Goal: Information Seeking & Learning: Compare options

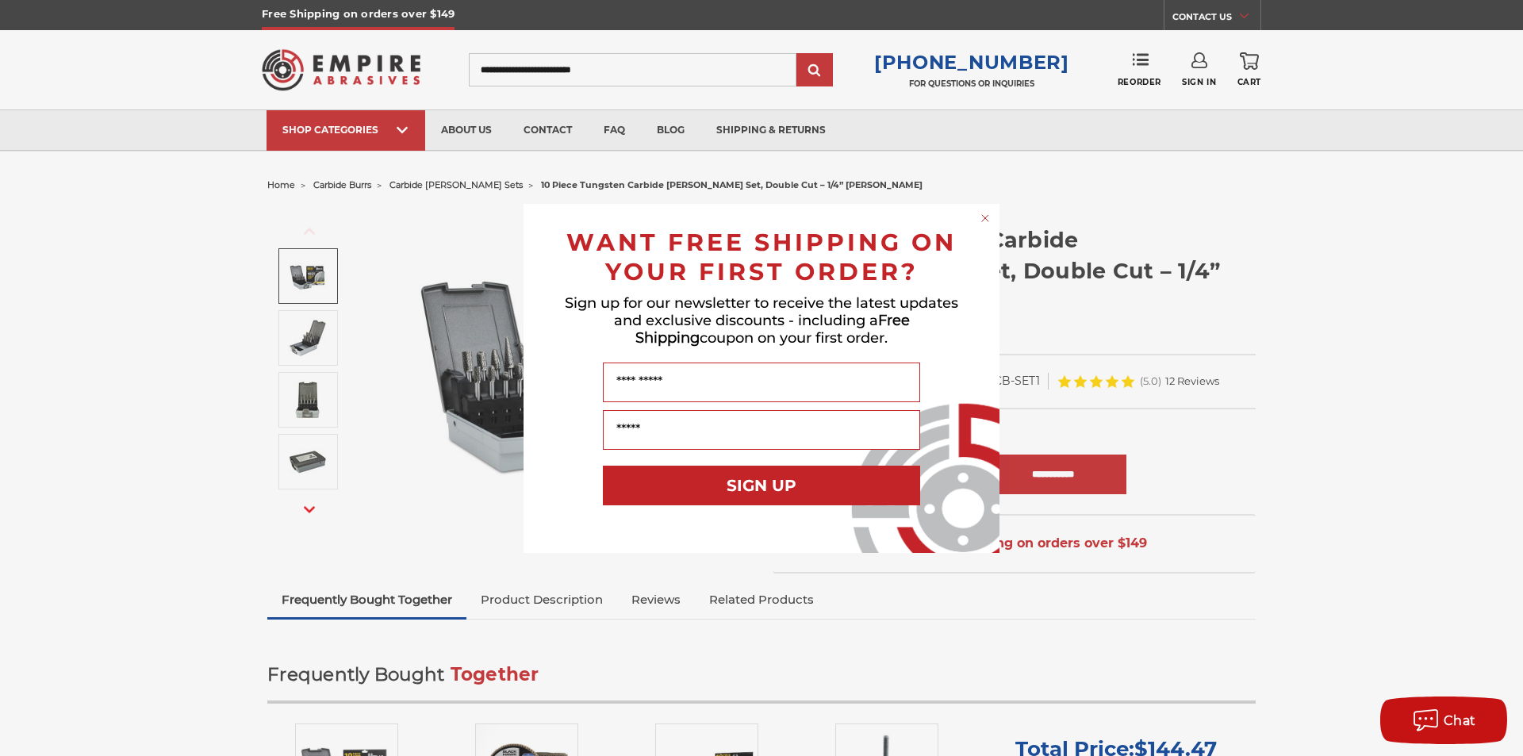
click at [618, 65] on div "Close dialog WANT FREE SHIPPING ON YOUR FIRST ORDER? Sign up for our newsletter…" at bounding box center [761, 378] width 1523 height 756
click at [604, 73] on div "Close dialog WANT FREE SHIPPING ON YOUR FIRST ORDER? Sign up for our newsletter…" at bounding box center [761, 378] width 1523 height 756
click at [403, 131] on div "Close dialog WANT FREE SHIPPING ON YOUR FIRST ORDER? Sign up for our newsletter…" at bounding box center [761, 378] width 1523 height 756
click at [237, 374] on div "Close dialog WANT FREE SHIPPING ON YOUR FIRST ORDER? Sign up for our newsletter…" at bounding box center [761, 378] width 1523 height 756
click at [407, 128] on div "Close dialog WANT FREE SHIPPING ON YOUR FIRST ORDER? Sign up for our newsletter…" at bounding box center [761, 378] width 1523 height 756
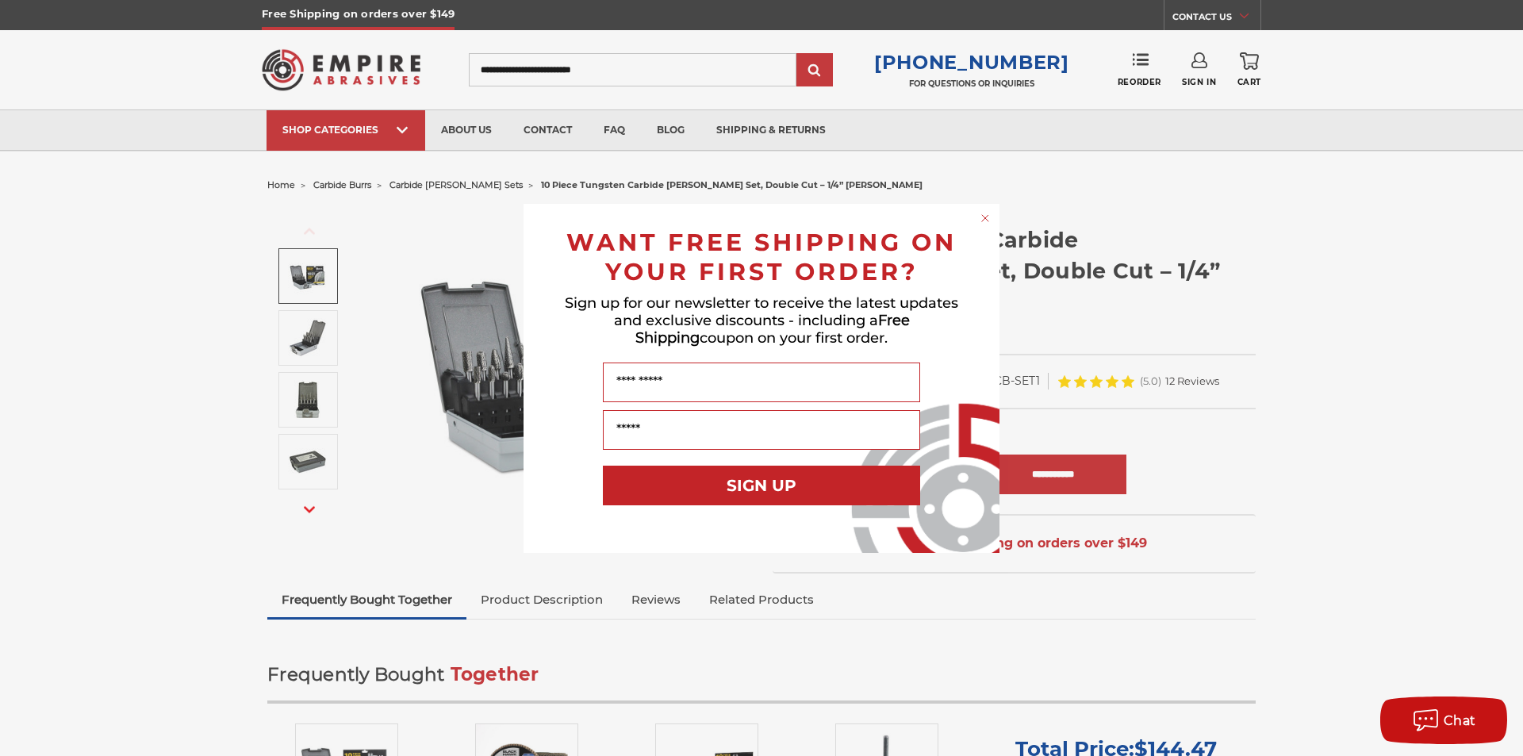
click at [408, 130] on div "Close dialog WANT FREE SHIPPING ON YOUR FIRST ORDER? Sign up for our newsletter…" at bounding box center [761, 378] width 1523 height 756
drag, startPoint x: 282, startPoint y: 381, endPoint x: 299, endPoint y: 358, distance: 27.8
click at [282, 379] on div "Close dialog WANT FREE SHIPPING ON YOUR FIRST ORDER? Sign up for our newsletter…" at bounding box center [761, 378] width 1523 height 756
drag, startPoint x: 301, startPoint y: 356, endPoint x: 307, endPoint y: 348, distance: 10.2
click at [301, 355] on div "Close dialog WANT FREE SHIPPING ON YOUR FIRST ORDER? Sign up for our newsletter…" at bounding box center [761, 378] width 1523 height 756
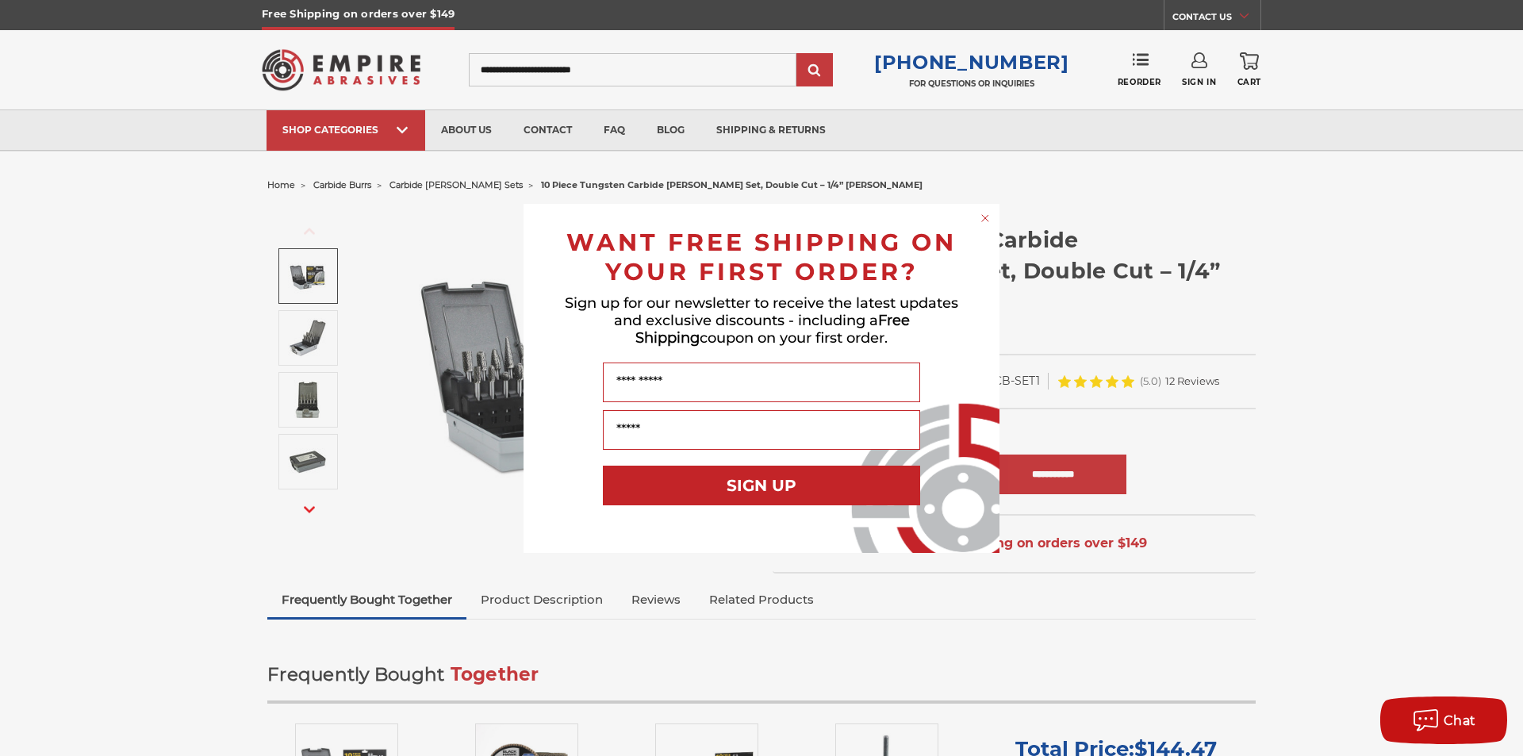
click at [984, 215] on circle "Close dialog" at bounding box center [985, 217] width 15 height 15
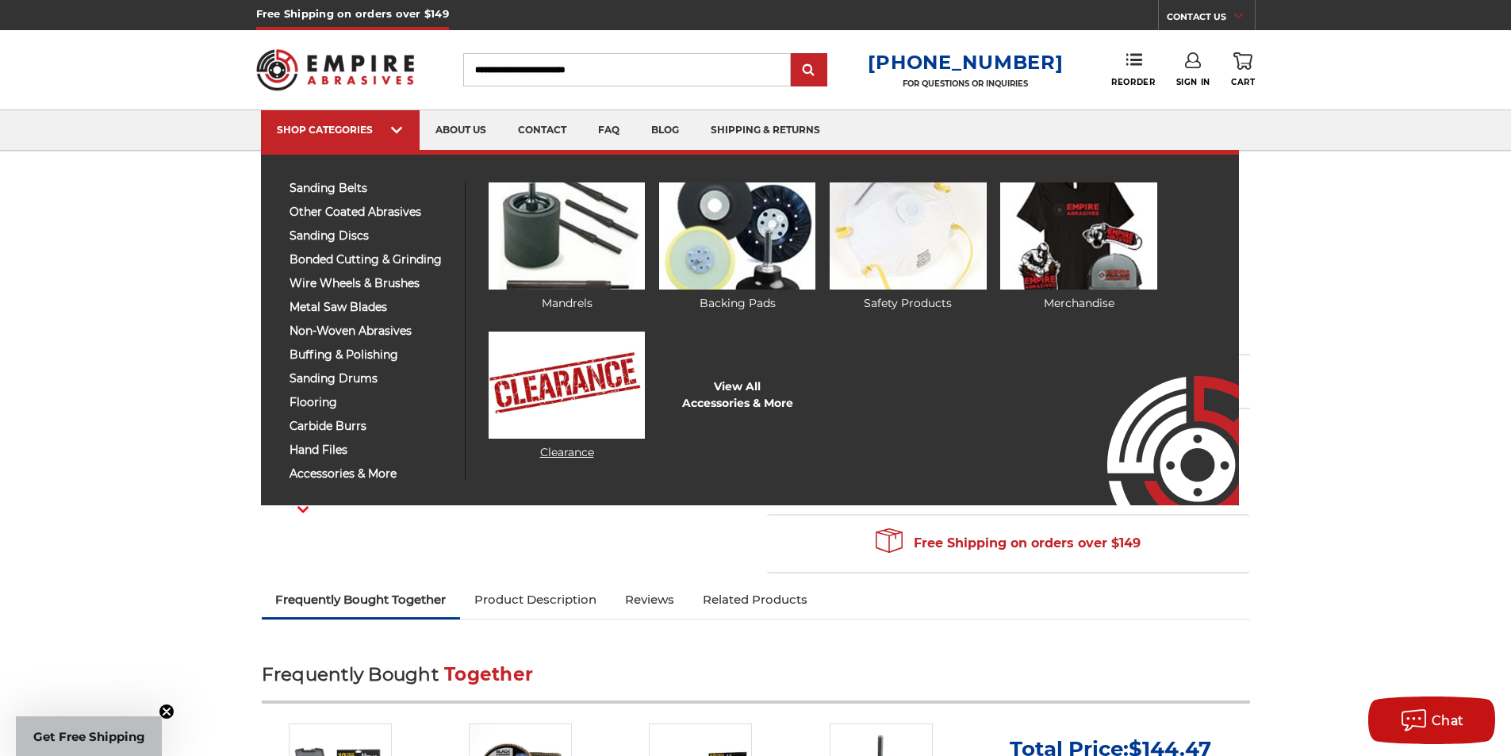
click at [576, 412] on img at bounding box center [567, 384] width 156 height 107
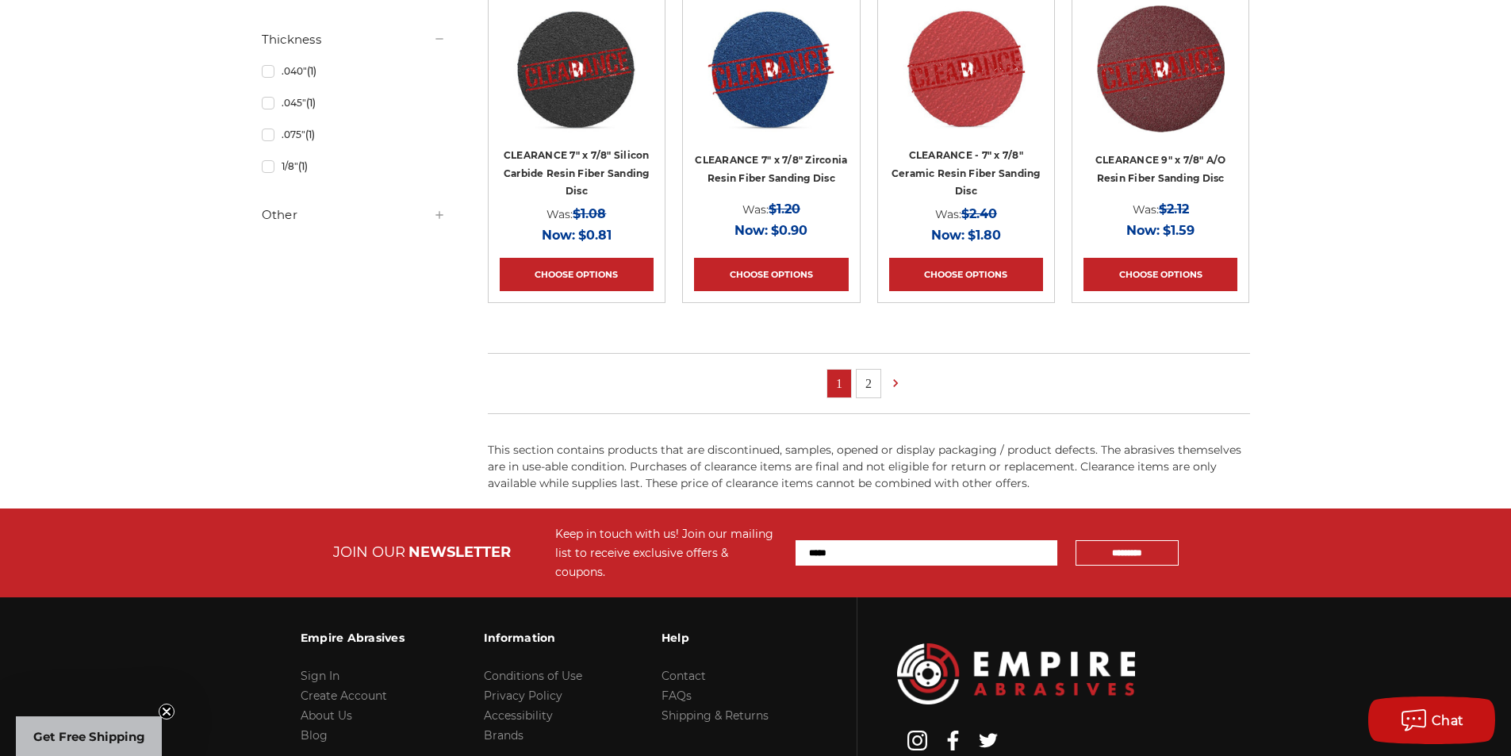
scroll to position [1110, 0]
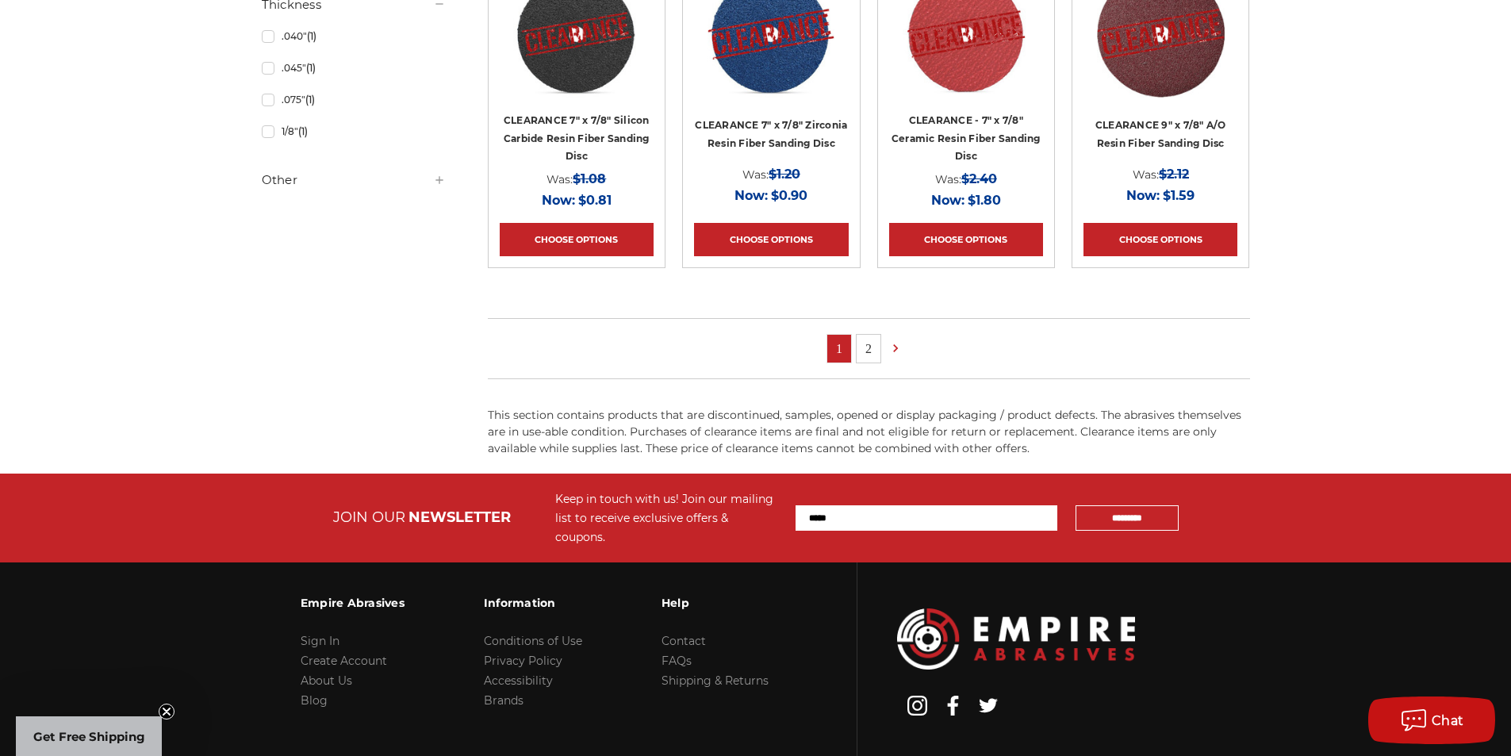
click at [862, 345] on link "2" at bounding box center [868, 349] width 24 height 28
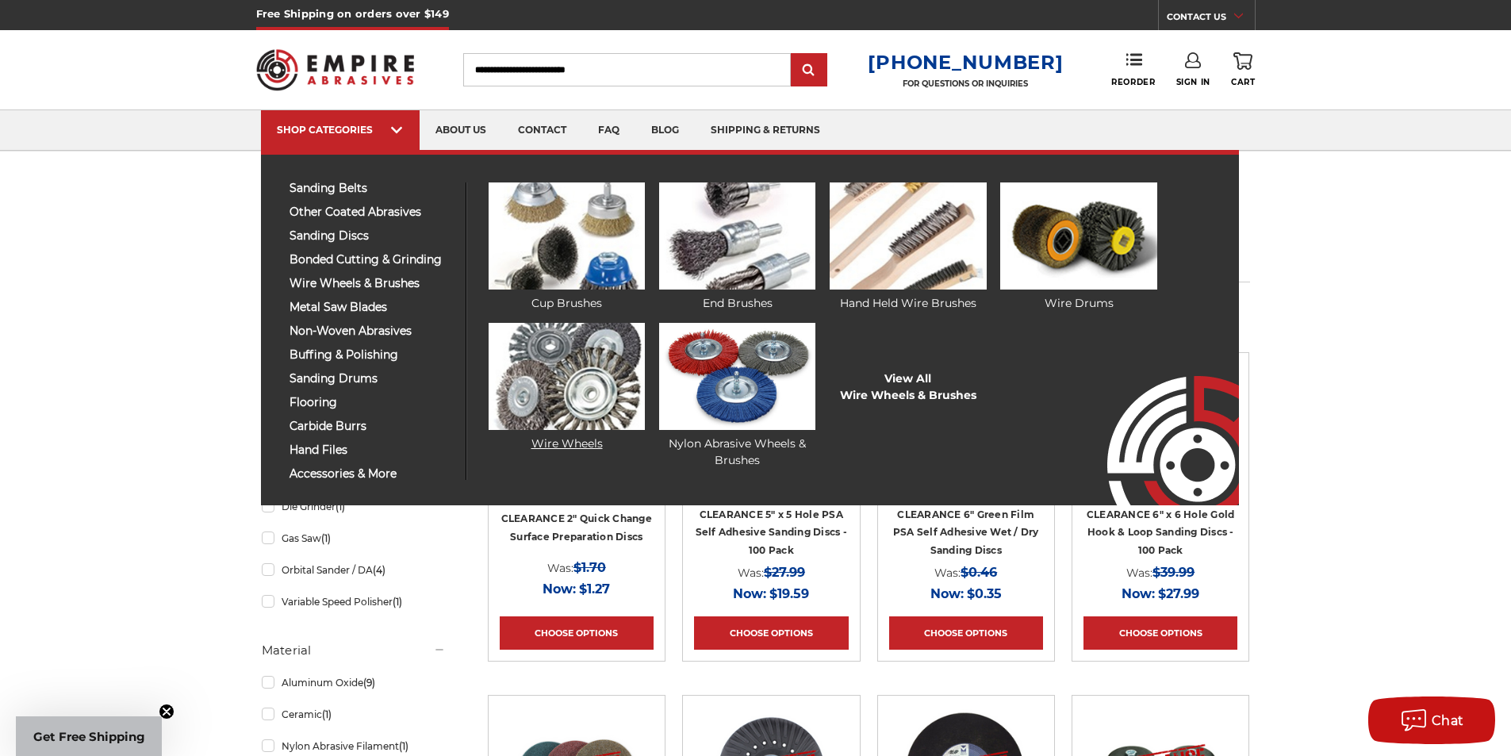
click at [575, 395] on img at bounding box center [567, 376] width 156 height 107
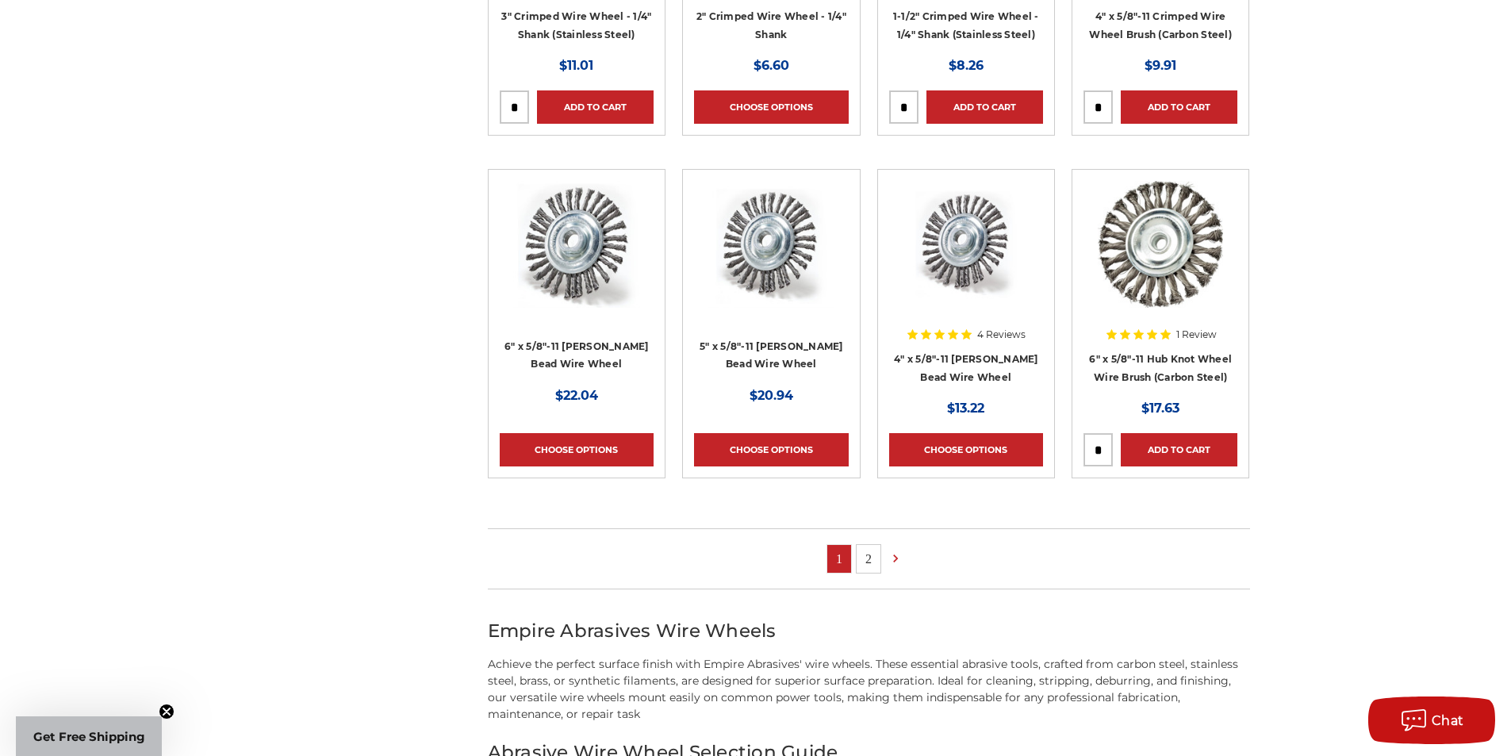
scroll to position [872, 0]
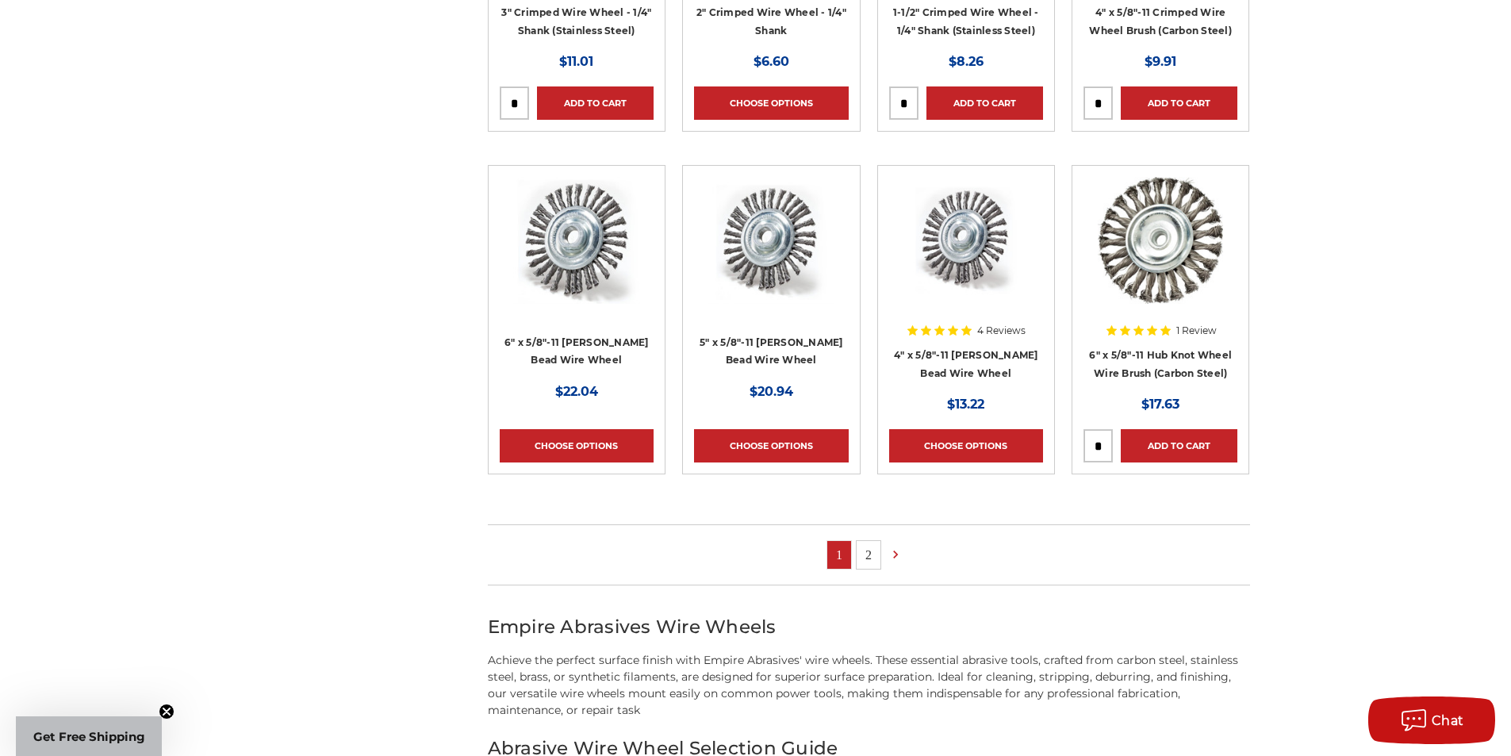
click at [866, 559] on link "2" at bounding box center [868, 555] width 24 height 28
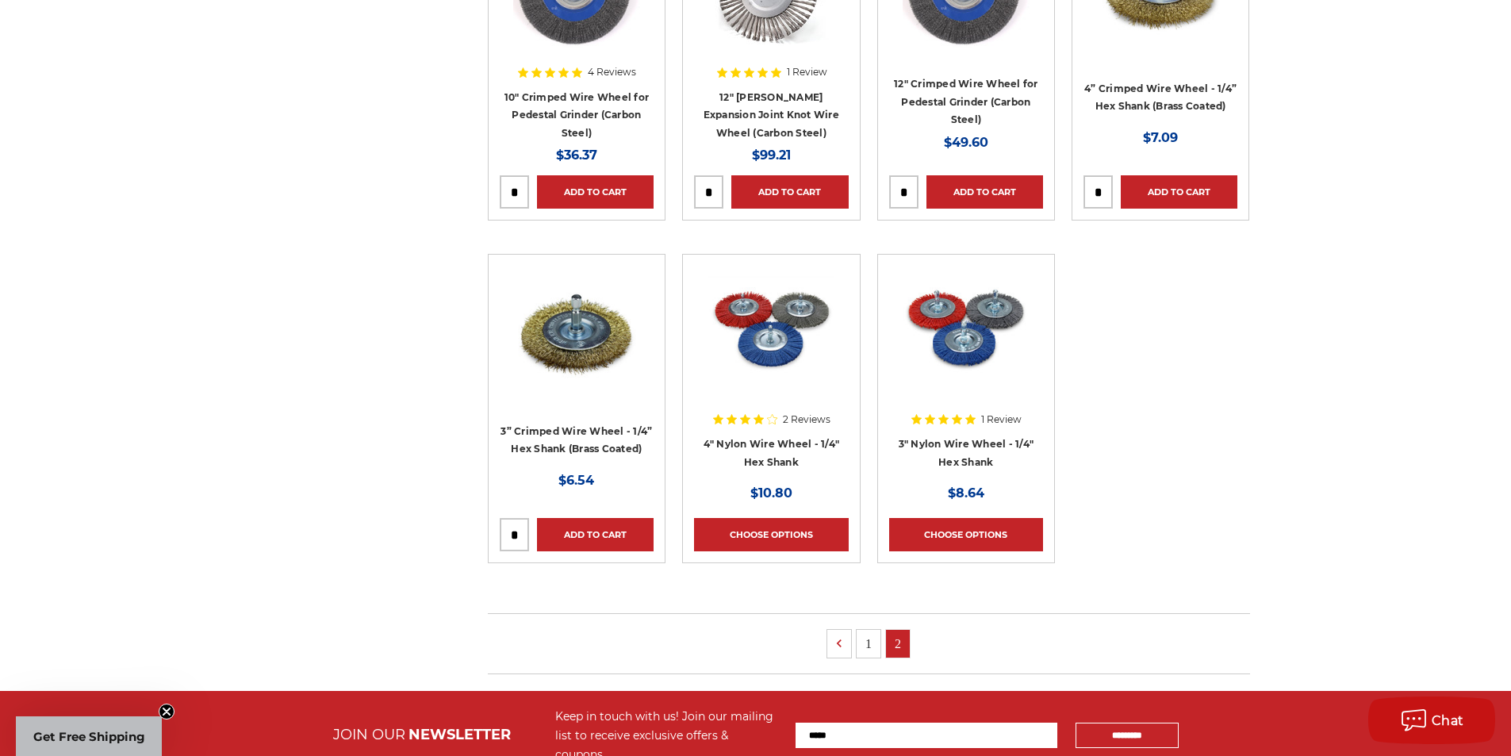
scroll to position [793, 0]
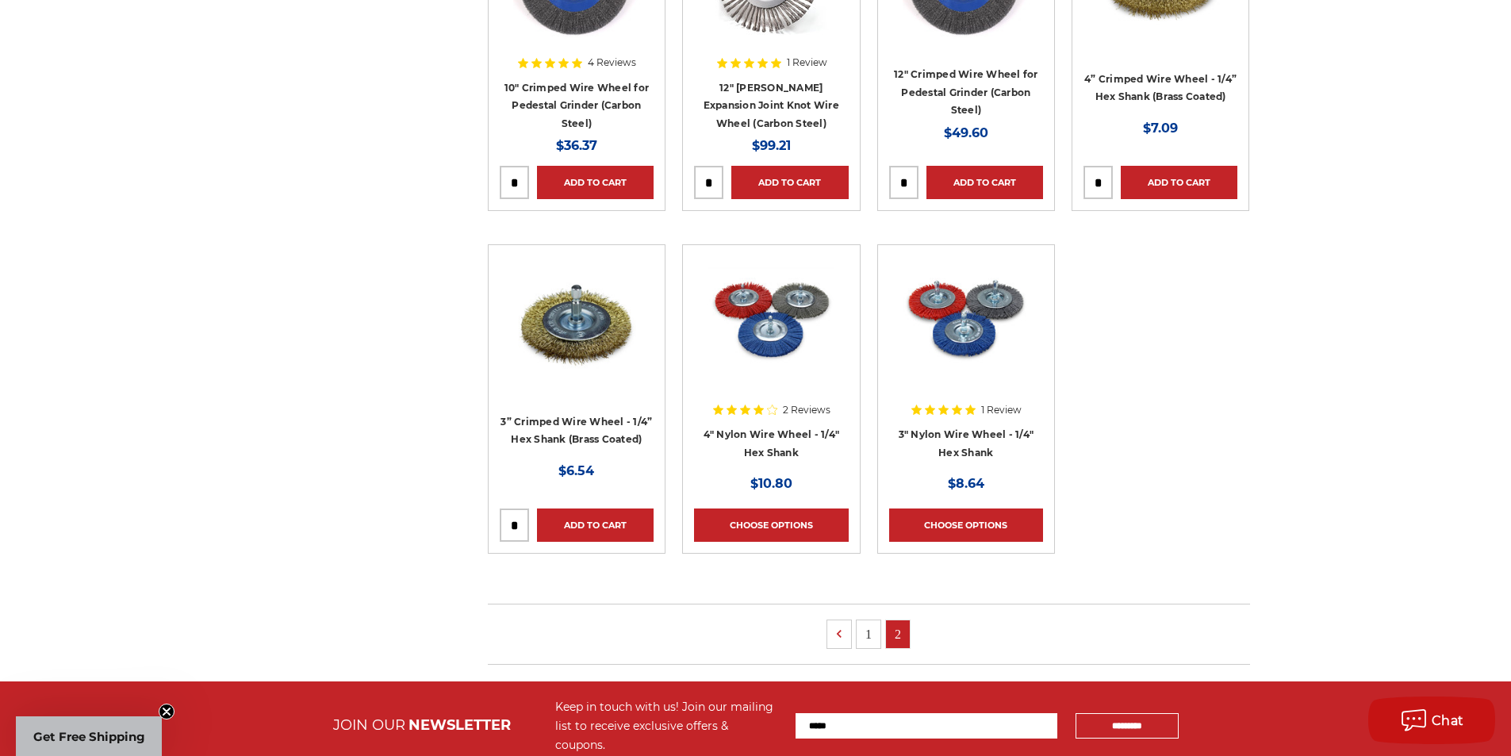
click at [870, 630] on link "1" at bounding box center [868, 634] width 24 height 28
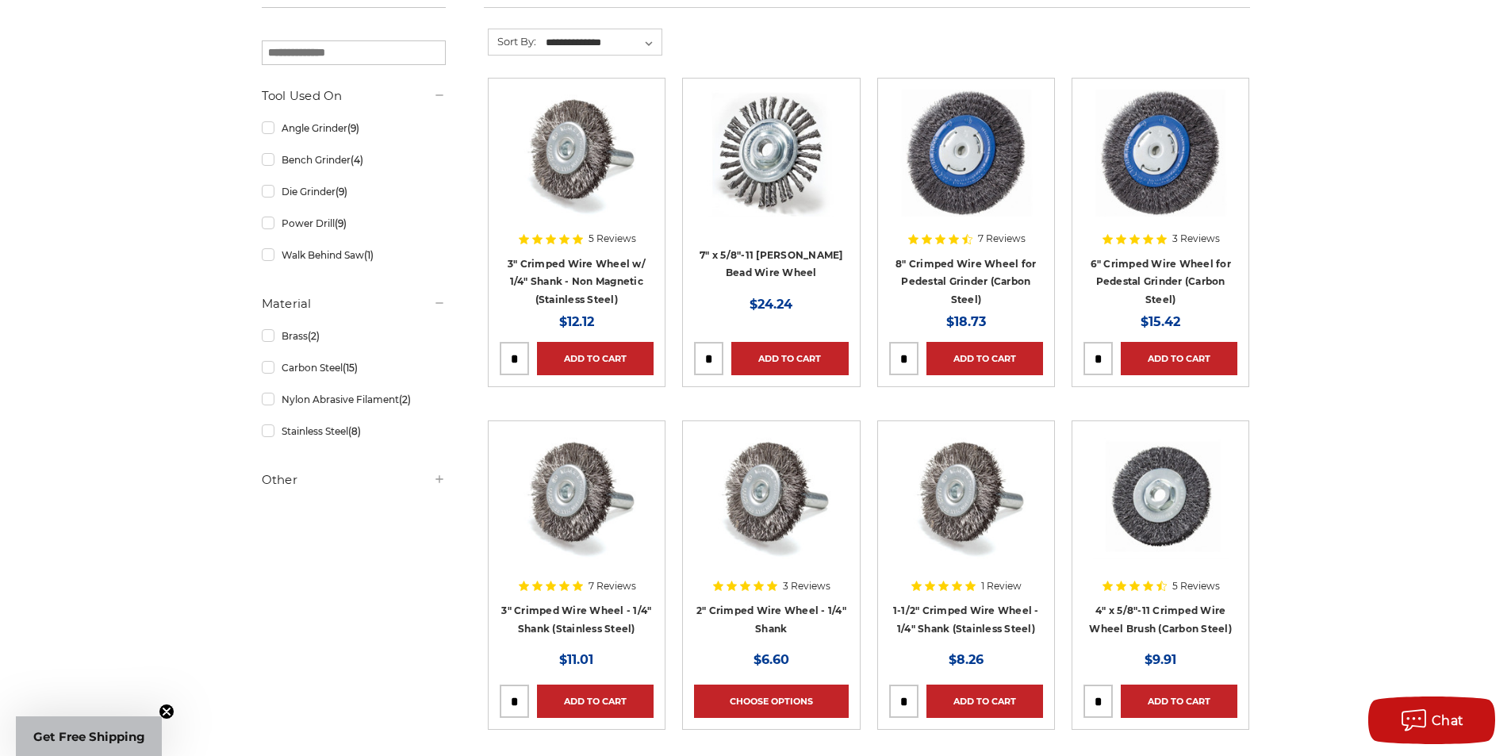
scroll to position [317, 0]
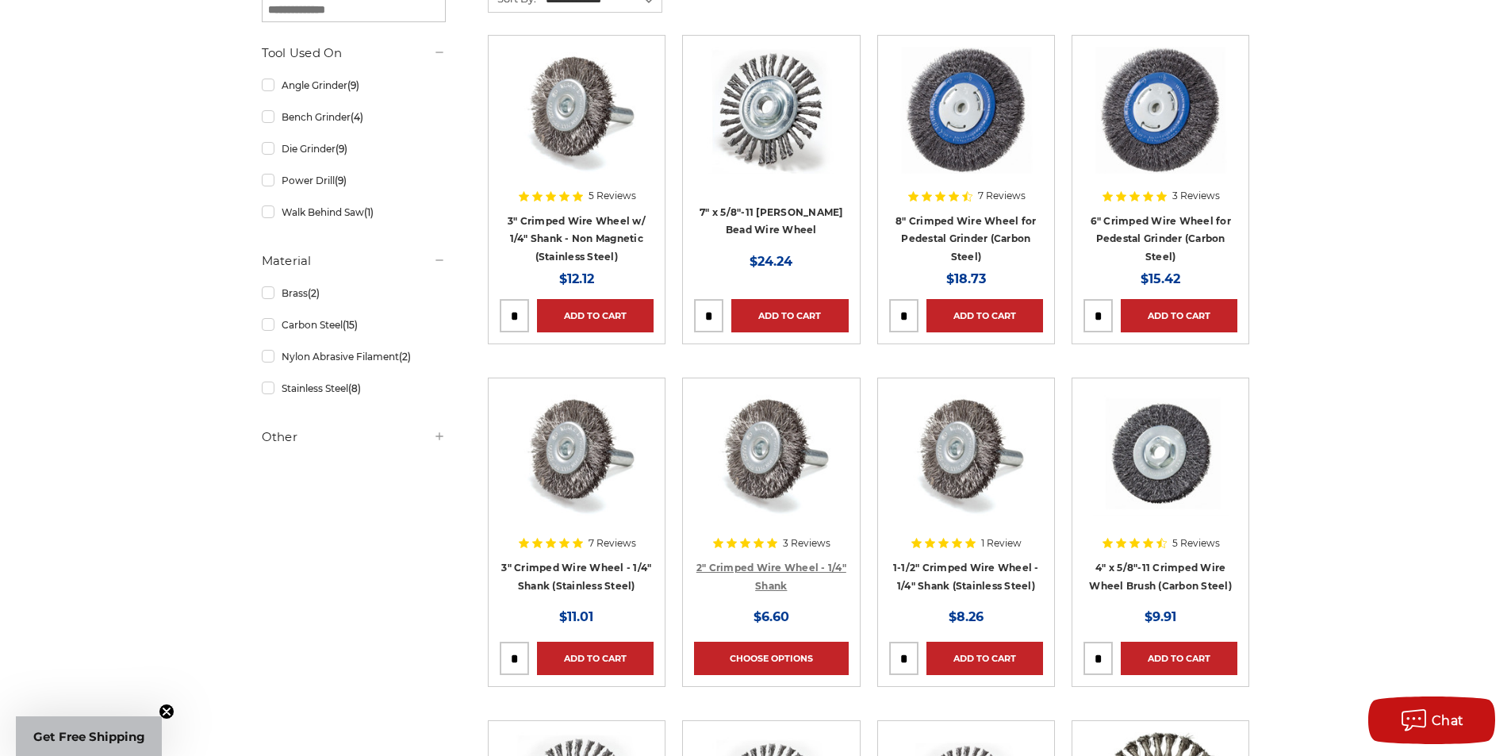
click at [756, 565] on link "2" Crimped Wire Wheel - 1/4" Shank" at bounding box center [771, 576] width 150 height 30
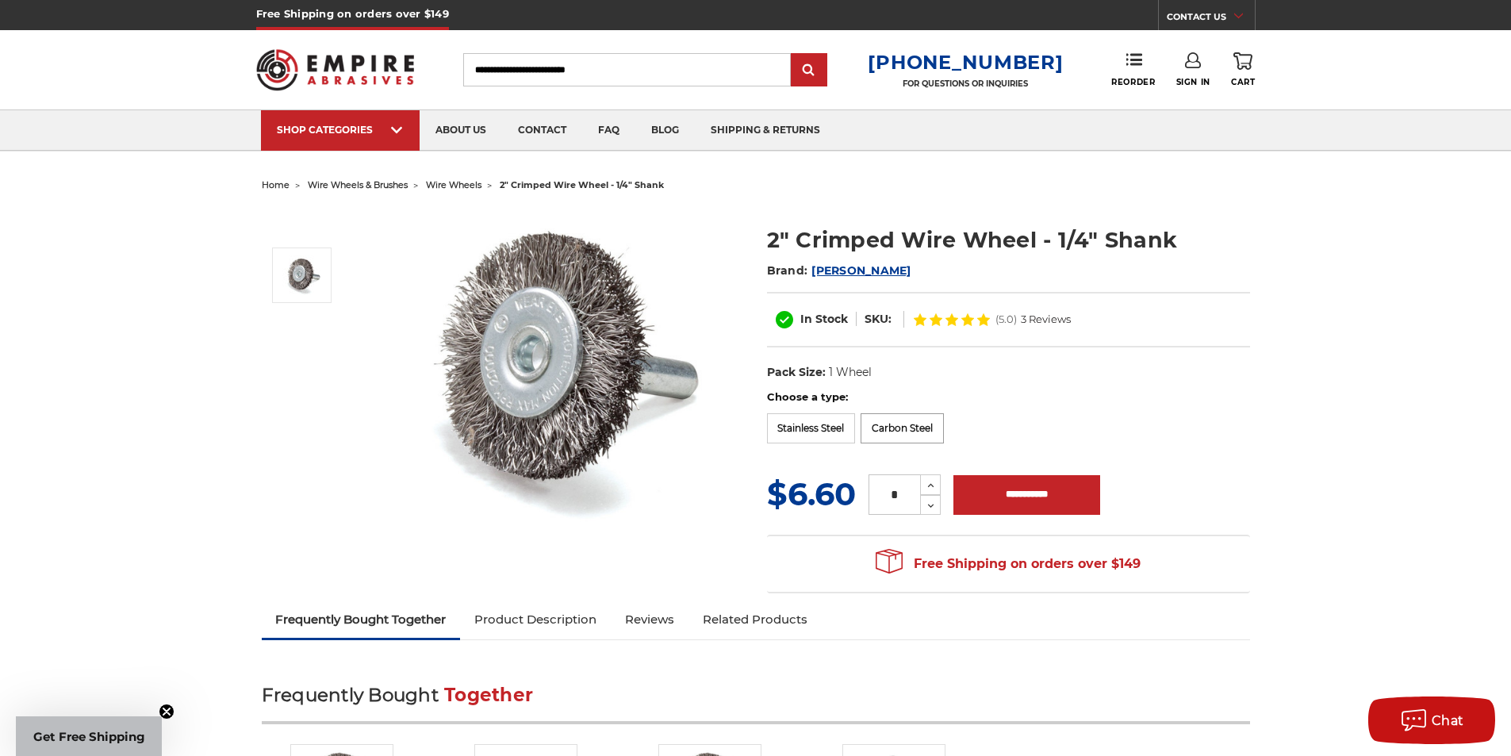
click at [902, 426] on label "Carbon Steel" at bounding box center [901, 428] width 83 height 30
click at [925, 484] on icon at bounding box center [931, 485] width 12 height 14
click at [933, 483] on icon at bounding box center [931, 485] width 12 height 14
click at [934, 505] on use at bounding box center [931, 506] width 6 height 4
click at [937, 486] on icon at bounding box center [931, 485] width 12 height 14
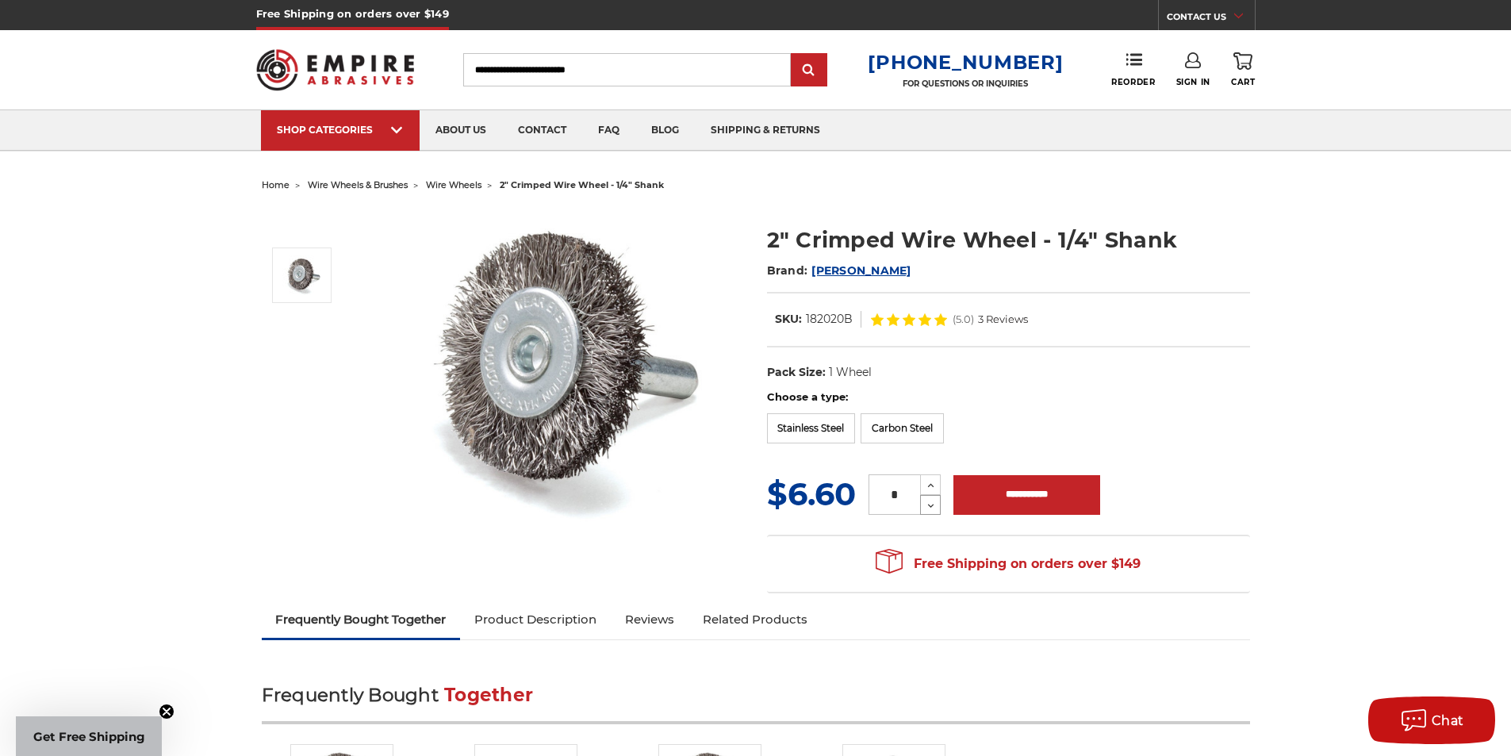
click at [941, 505] on button "Decrease Quantity:" at bounding box center [930, 505] width 21 height 20
click at [931, 483] on icon at bounding box center [931, 485] width 12 height 14
click at [930, 505] on use at bounding box center [931, 506] width 6 height 4
type input "*"
drag, startPoint x: 376, startPoint y: 11, endPoint x: 196, endPoint y: 190, distance: 253.5
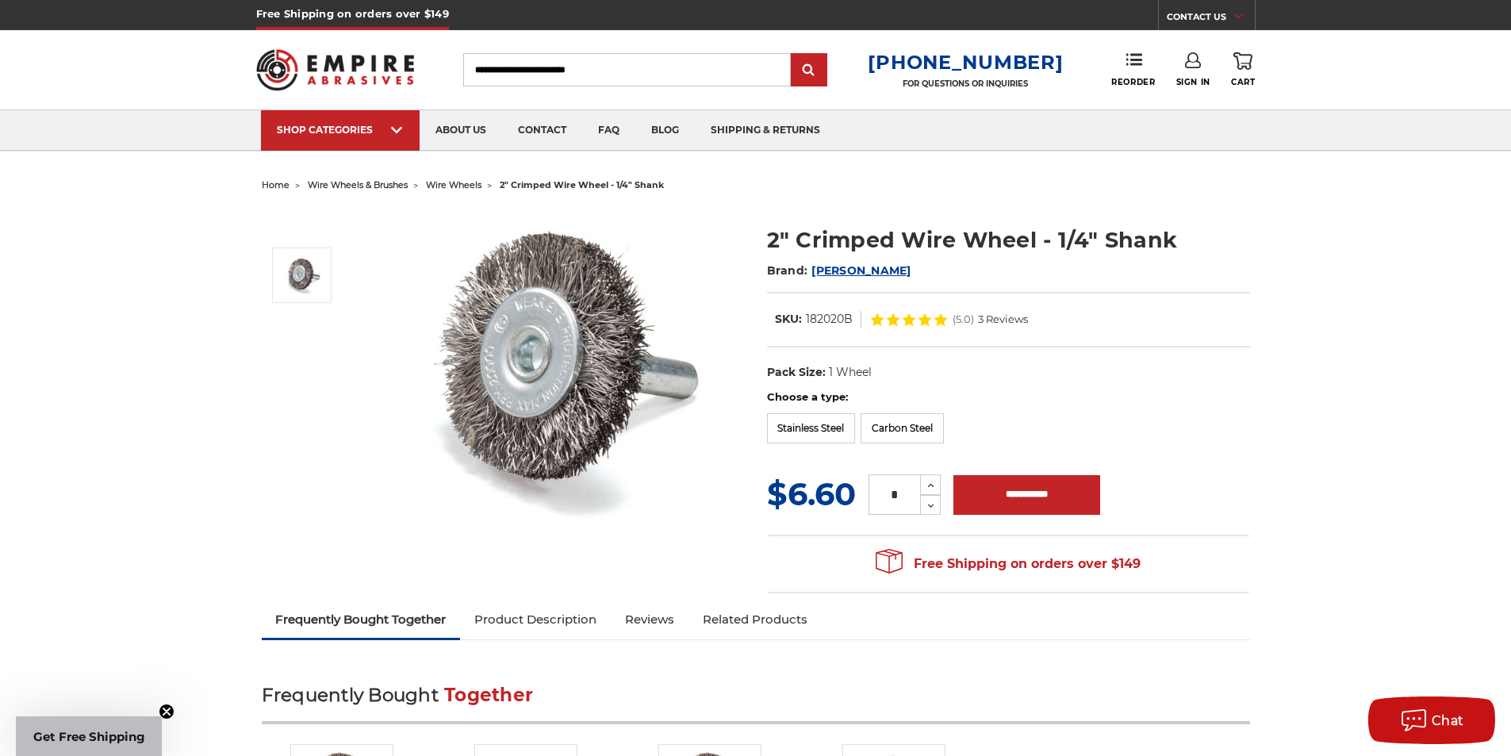
drag, startPoint x: 374, startPoint y: 37, endPoint x: 238, endPoint y: 192, distance: 205.7
drag, startPoint x: 413, startPoint y: 4, endPoint x: 267, endPoint y: 234, distance: 272.4
click at [267, 234] on div at bounding box center [310, 366] width 97 height 317
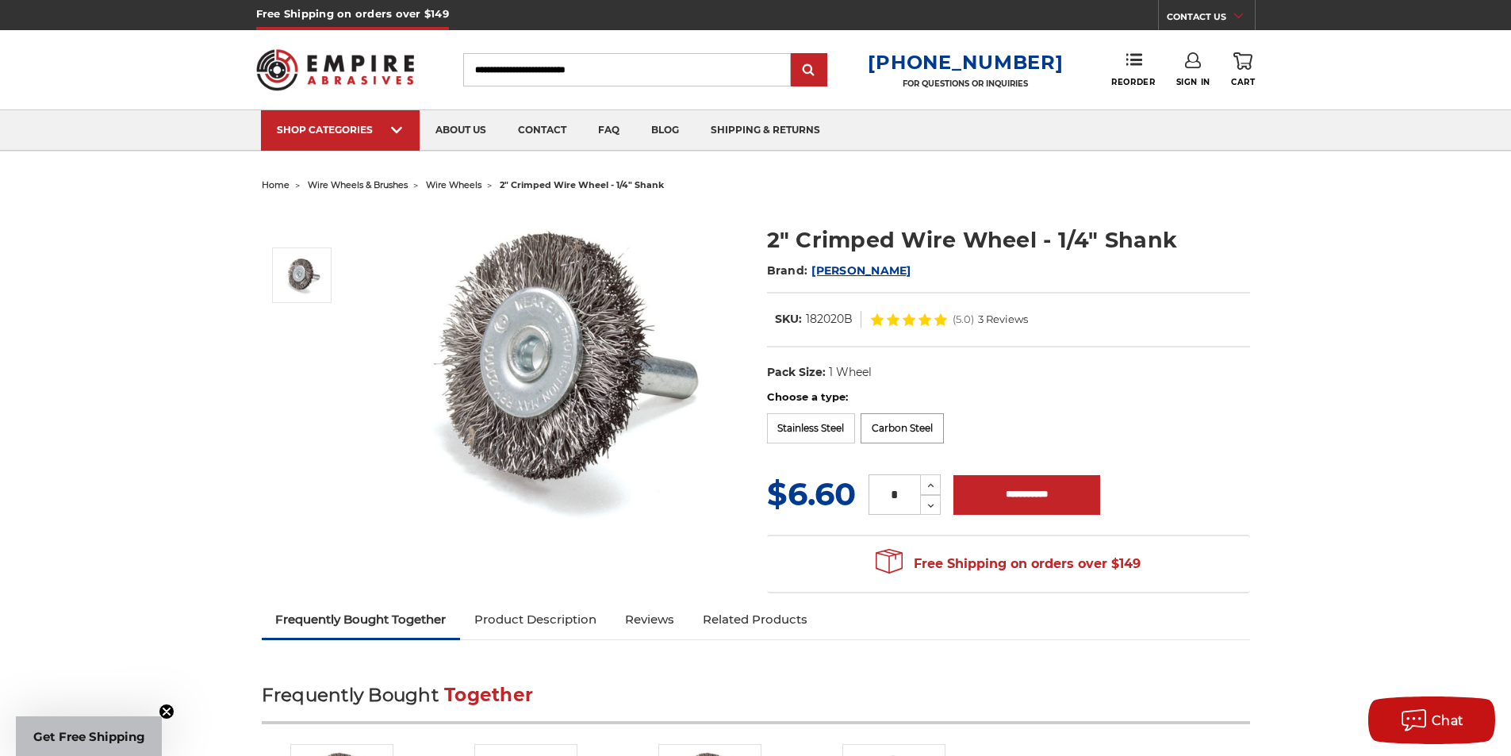
click at [925, 425] on label "Carbon Steel" at bounding box center [901, 428] width 83 height 30
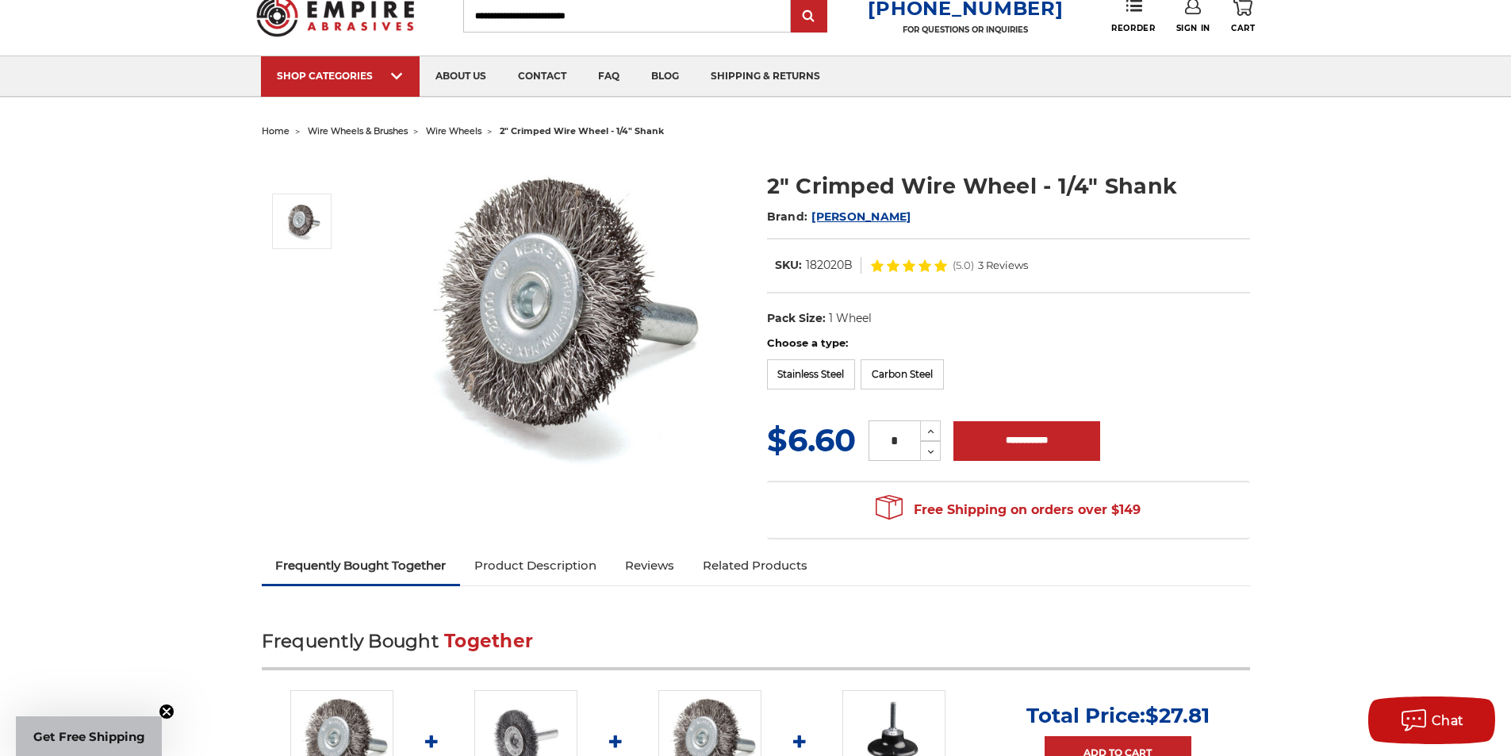
scroll to position [317, 0]
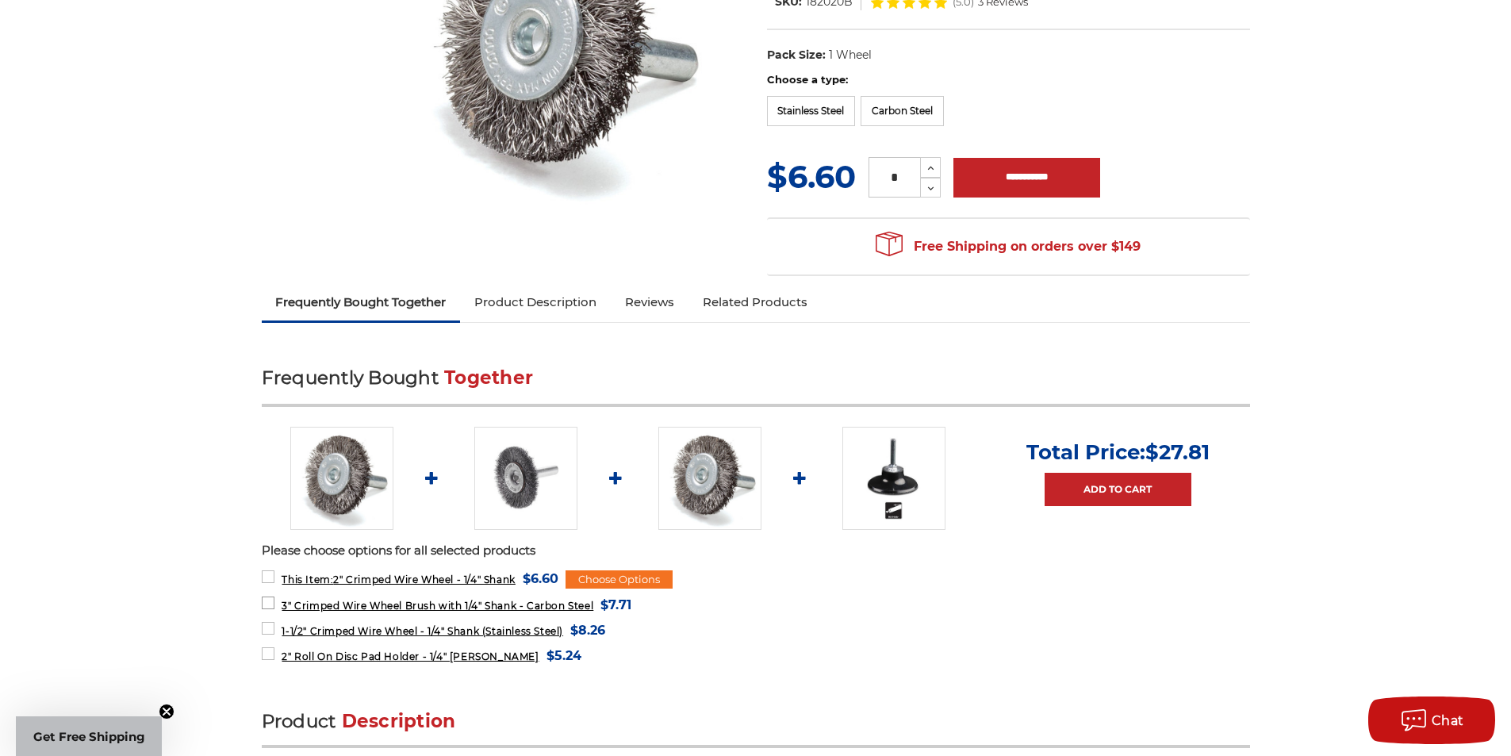
click at [381, 605] on span "3" Crimped Wire Wheel Brush with 1/4" Shank - Carbon Steel" at bounding box center [438, 606] width 312 height 12
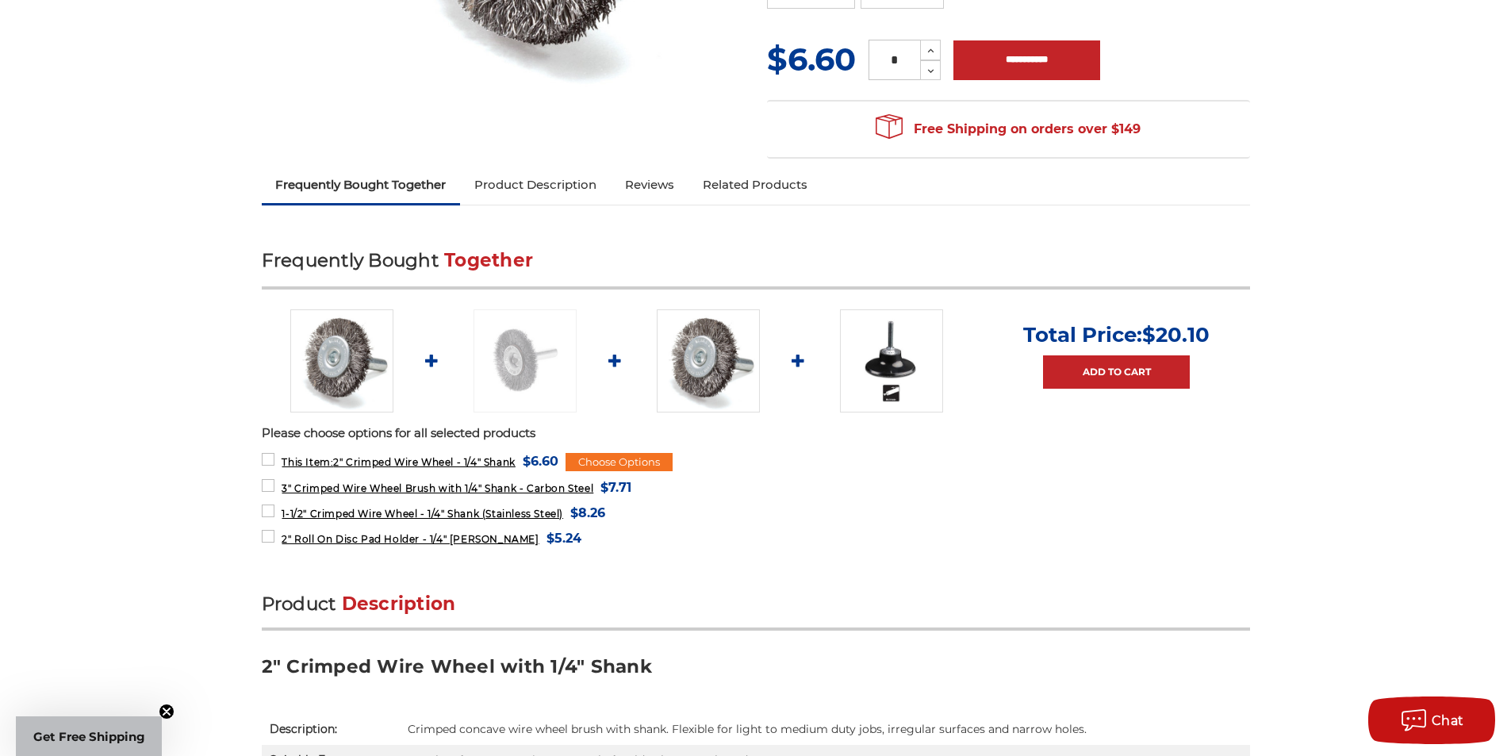
scroll to position [476, 0]
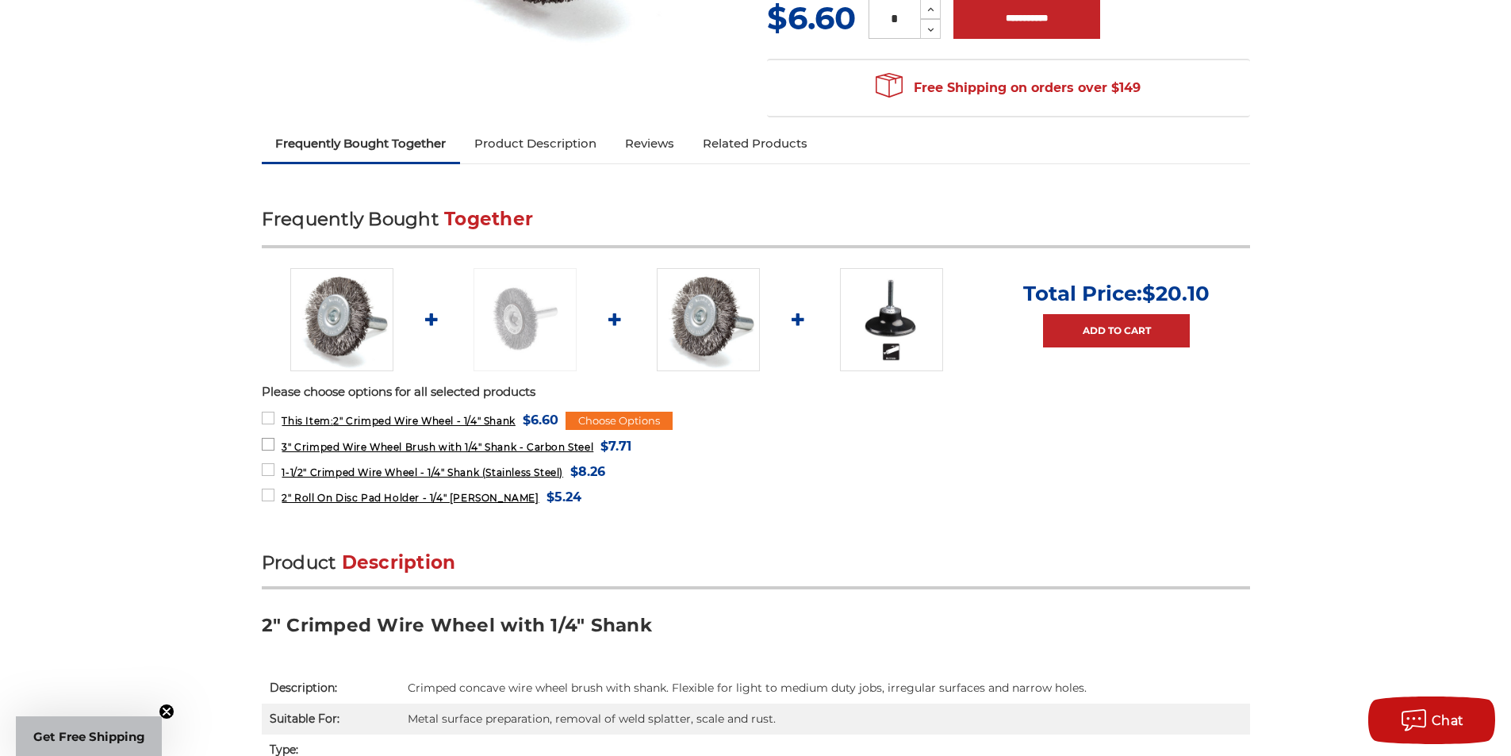
click at [454, 446] on span "3" Crimped Wire Wheel Brush with 1/4" Shank - Carbon Steel" at bounding box center [438, 447] width 312 height 12
click at [508, 319] on img at bounding box center [525, 319] width 103 height 103
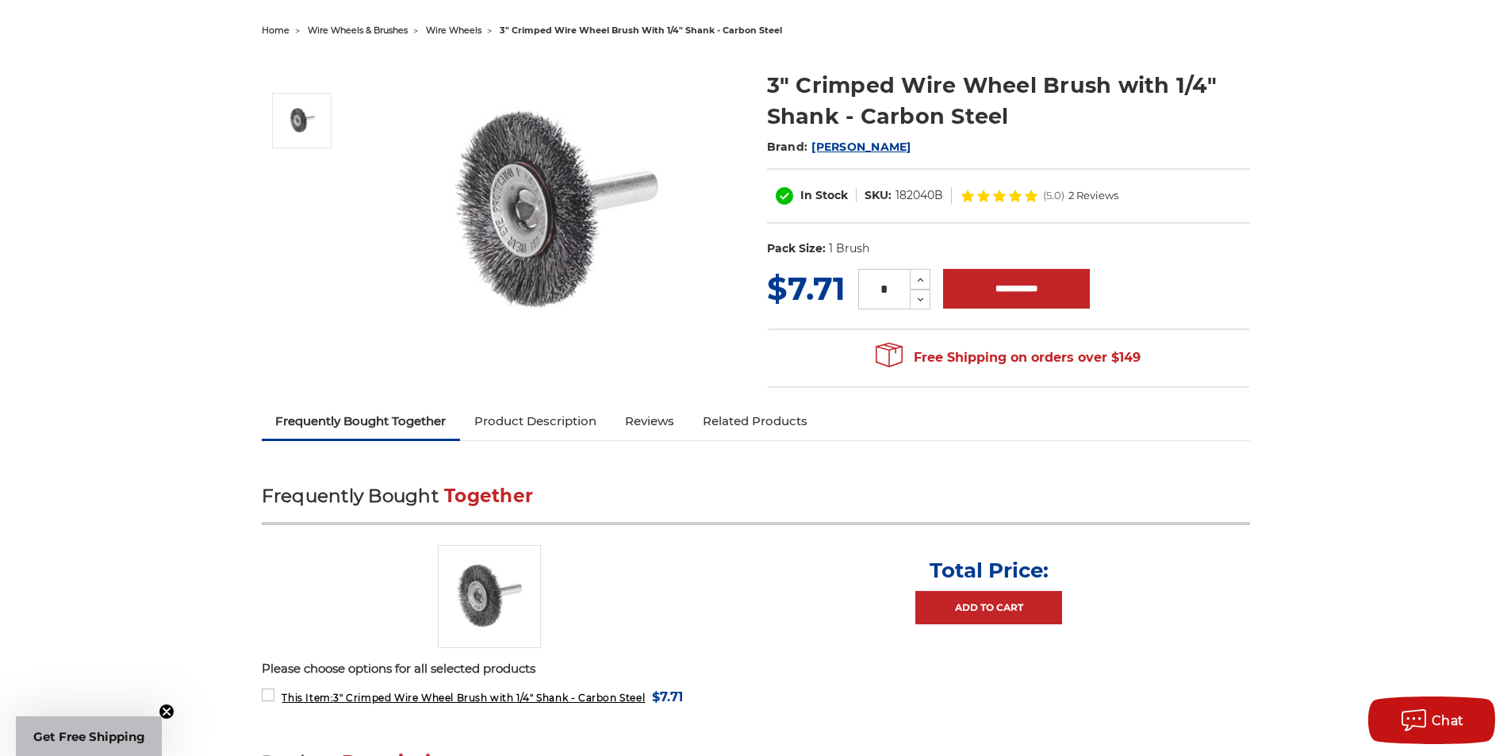
scroll to position [555, 0]
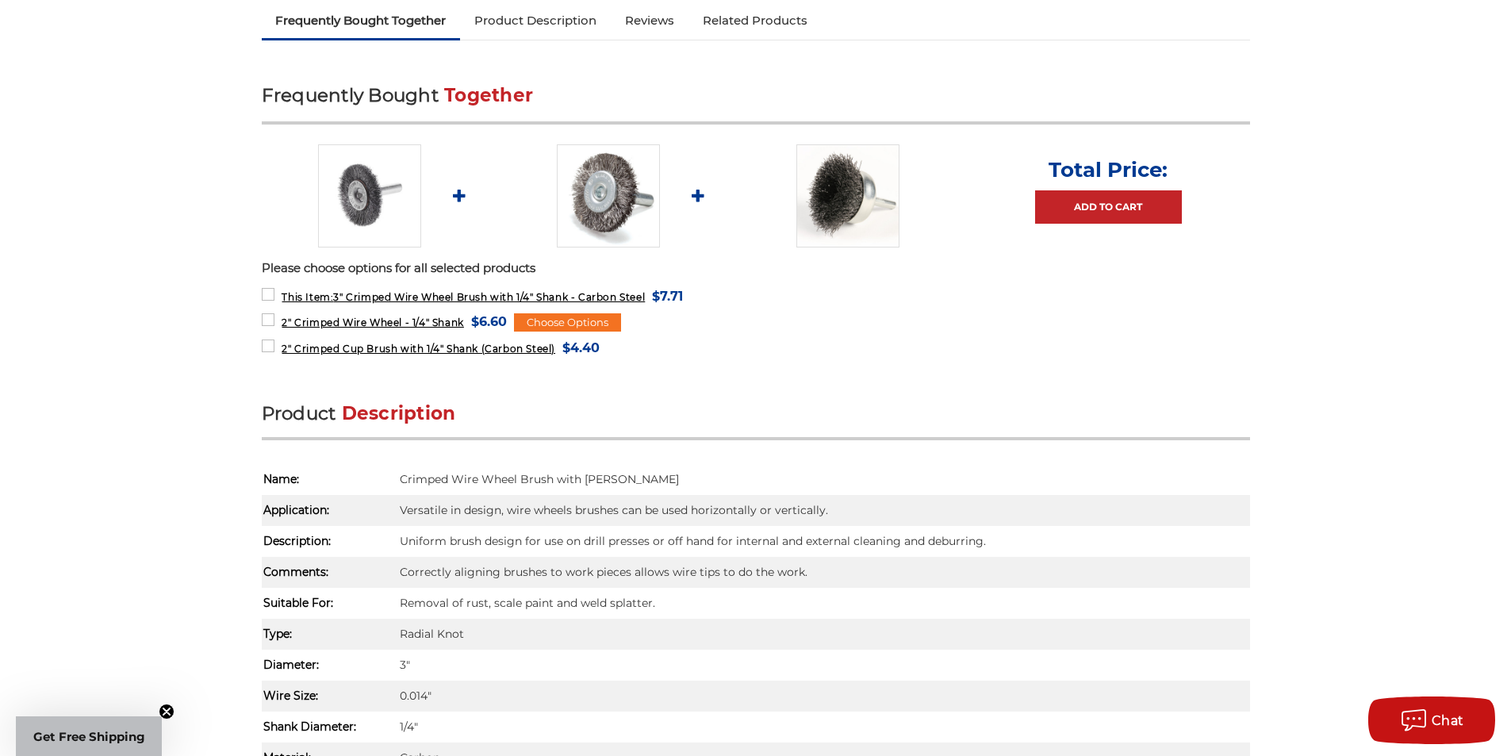
drag, startPoint x: 702, startPoint y: 393, endPoint x: 140, endPoint y: 431, distance: 562.8
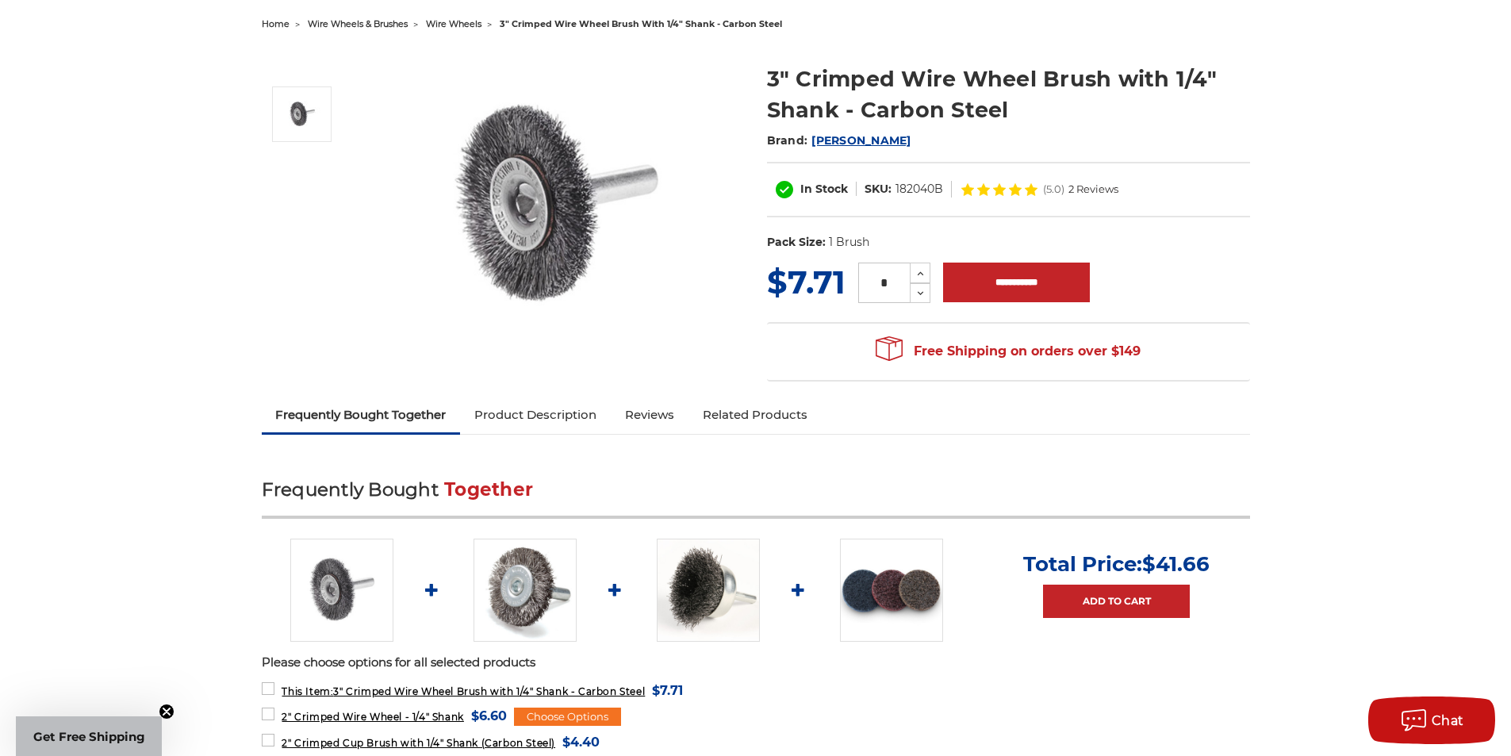
scroll to position [397, 0]
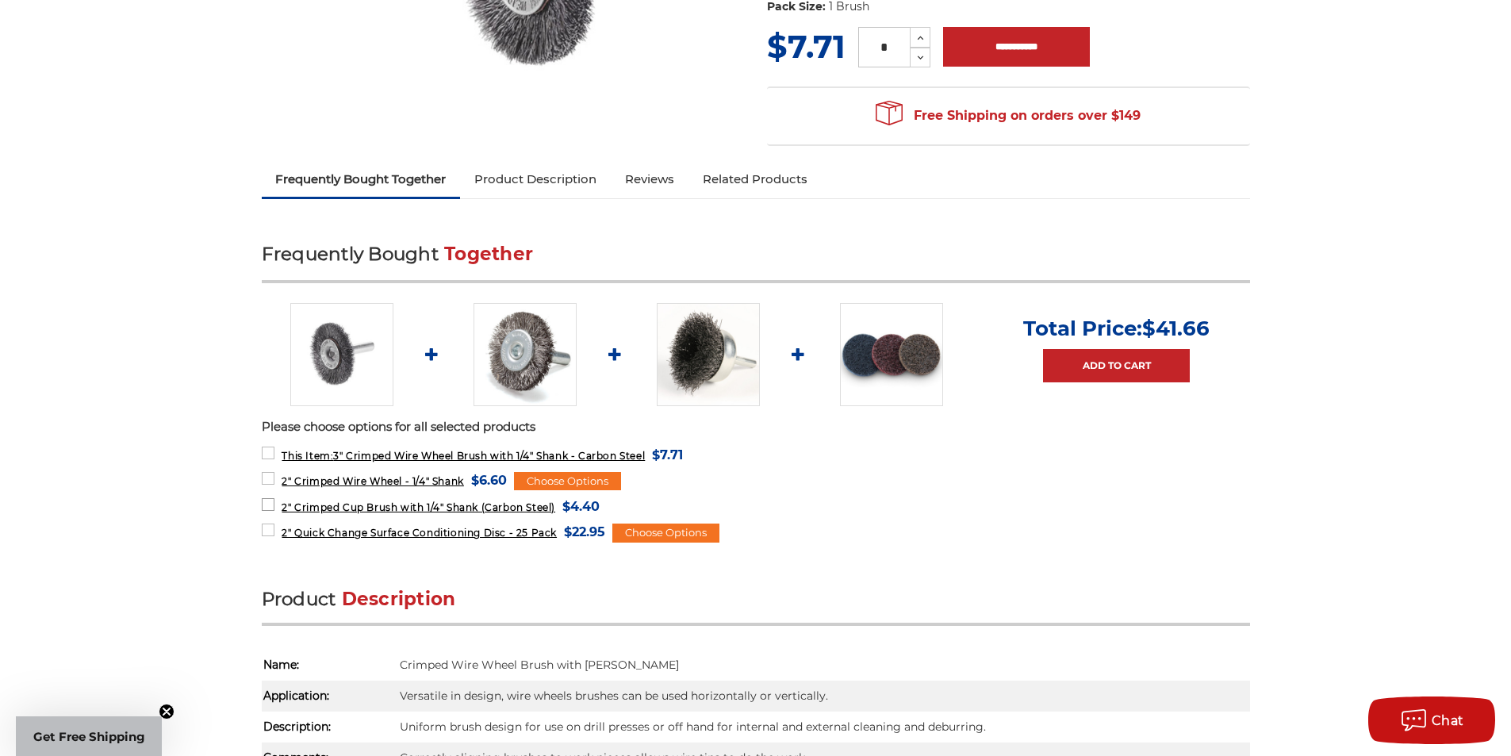
click at [415, 506] on span "2" Crimped Cup Brush with 1/4" Shank (Carbon Steel)" at bounding box center [419, 507] width 274 height 12
click at [671, 364] on img at bounding box center [708, 354] width 103 height 103
